Goal: Transaction & Acquisition: Register for event/course

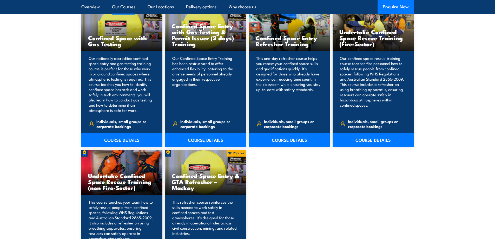
scroll to position [467, 0]
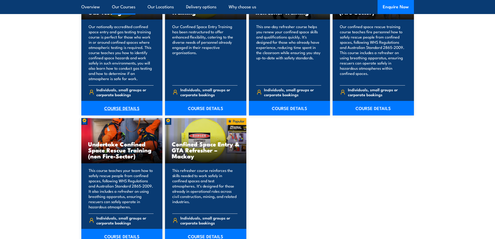
click at [131, 106] on link "COURSE DETAILS" at bounding box center [121, 108] width 81 height 15
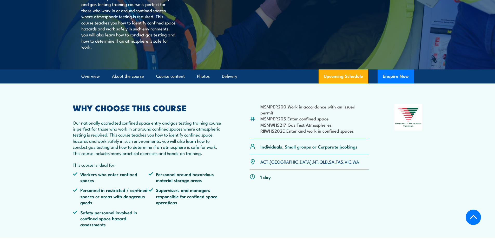
scroll to position [104, 0]
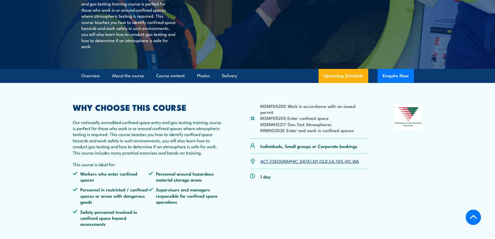
click at [329, 164] on link "SA" at bounding box center [331, 161] width 5 height 6
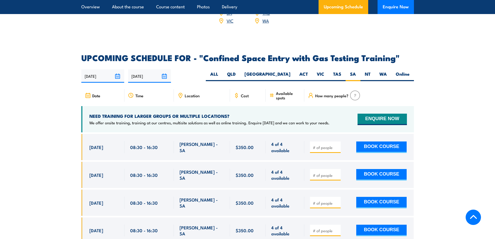
scroll to position [934, 0]
